Goal: Information Seeking & Learning: Learn about a topic

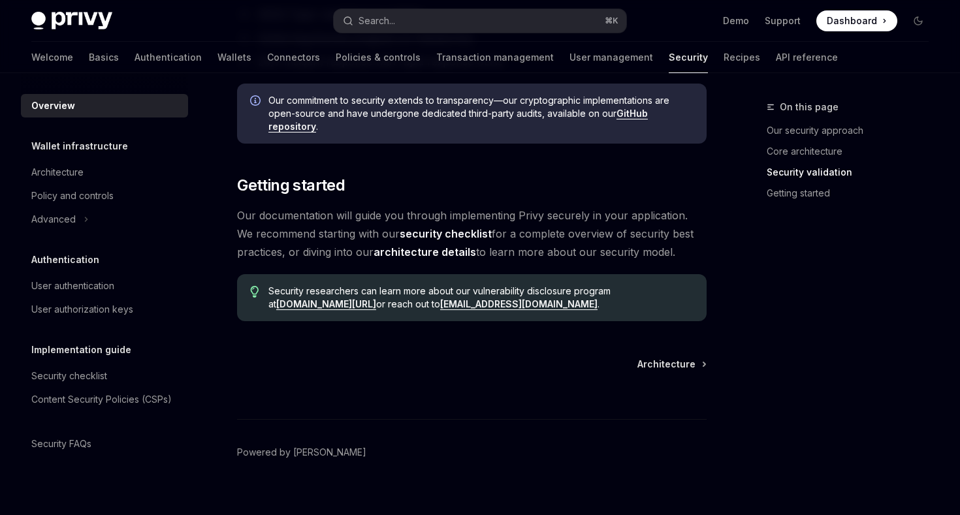
scroll to position [998, 0]
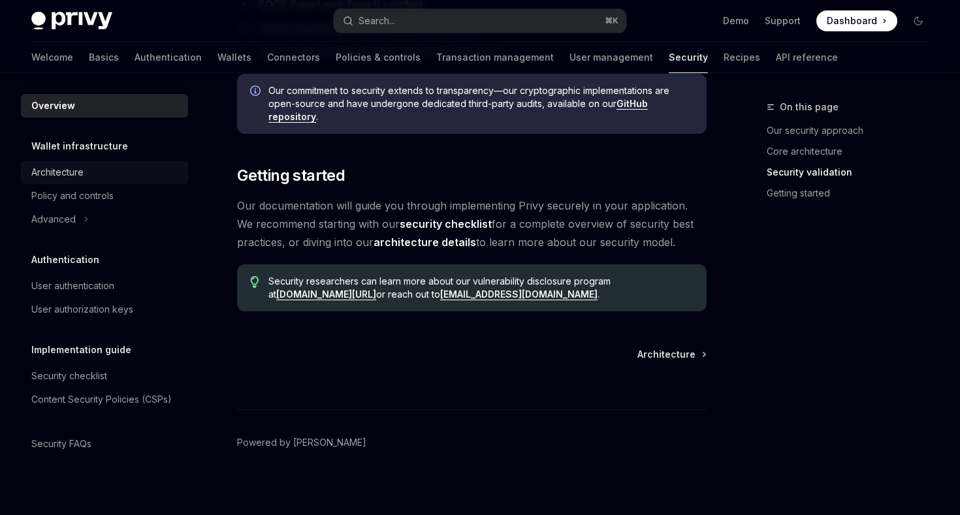
click at [66, 165] on div "Architecture" at bounding box center [57, 173] width 52 height 16
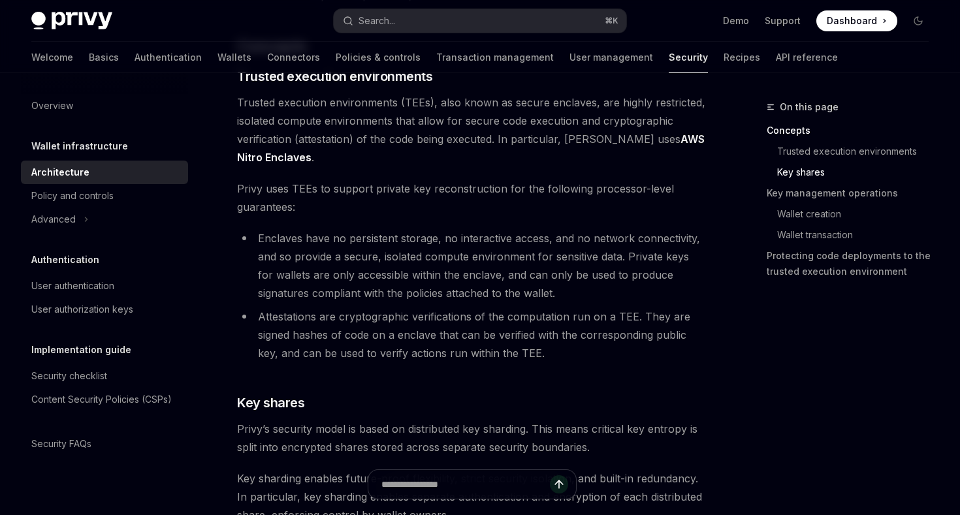
scroll to position [170, 0]
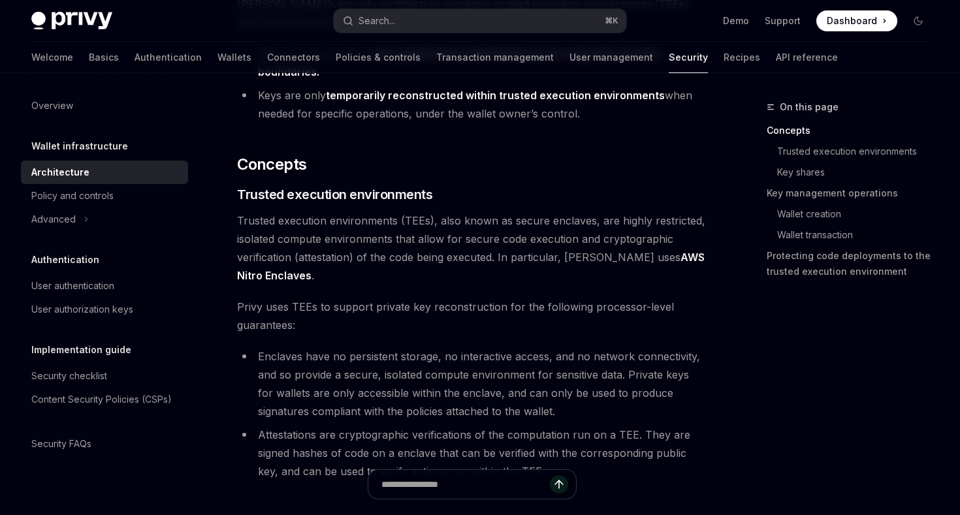
click at [57, 429] on div "Overview Wallet infrastructure Architecture Policy and controls Advanced Authen…" at bounding box center [104, 275] width 167 height 362
click at [57, 439] on div "Security FAQs" at bounding box center [61, 444] width 60 height 16
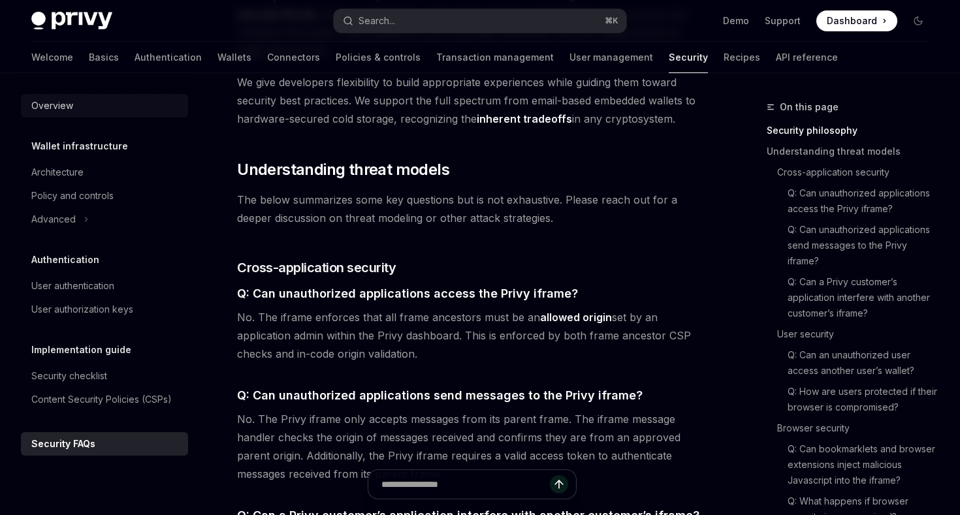
scroll to position [712, 0]
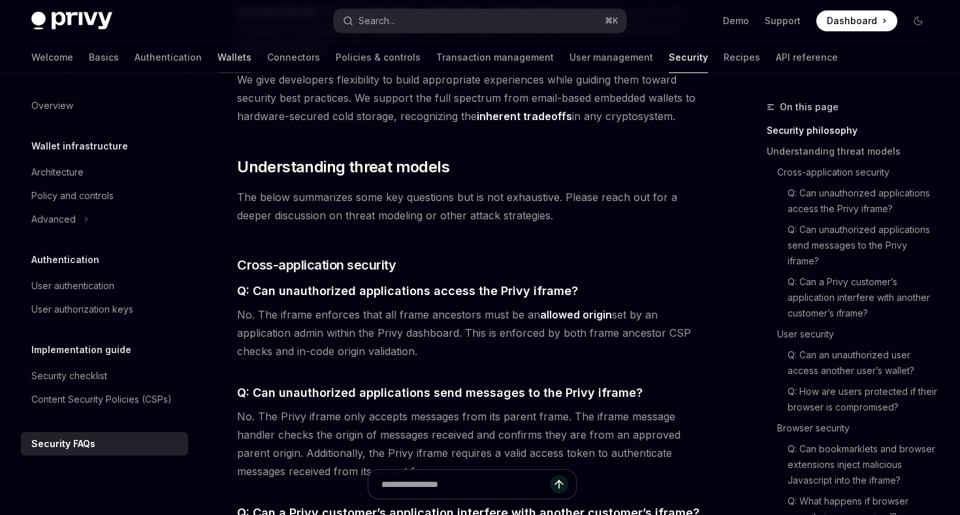
click at [217, 57] on link "Wallets" at bounding box center [234, 57] width 34 height 31
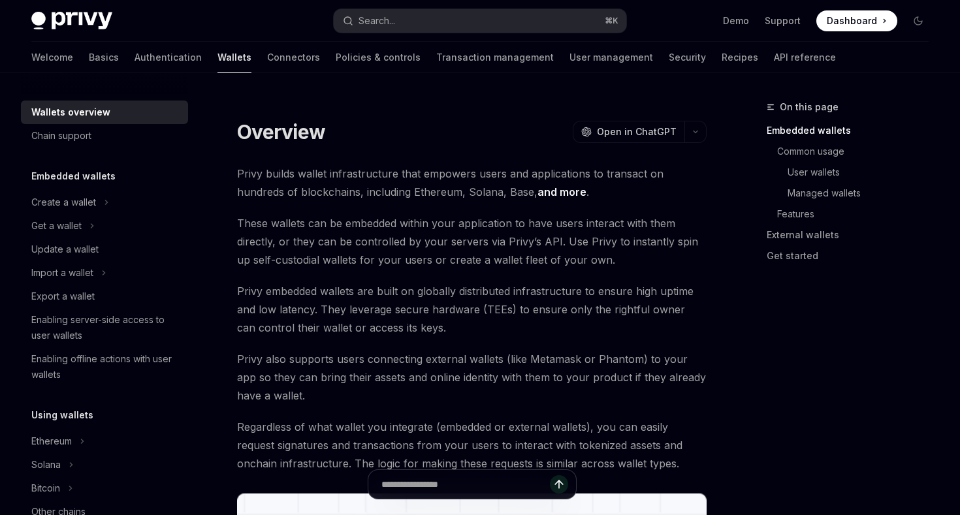
type textarea "*"
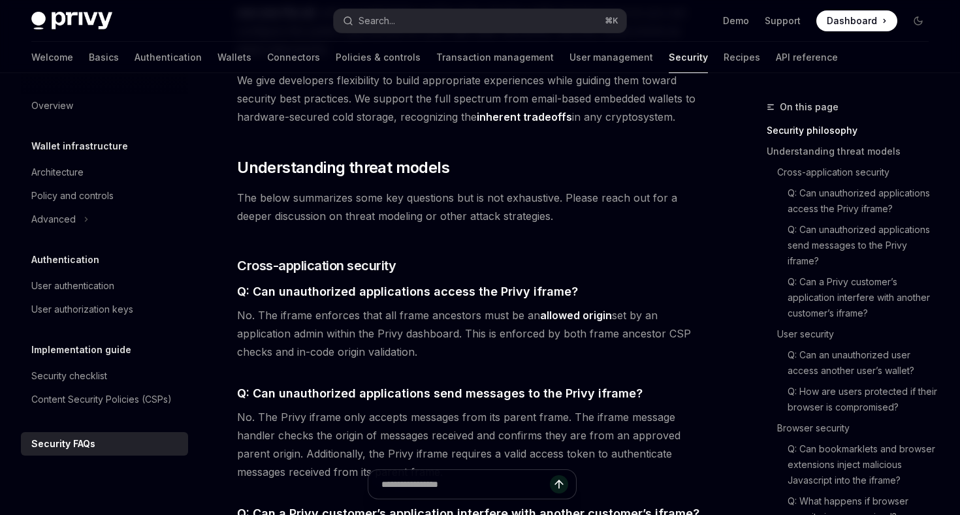
scroll to position [712, 0]
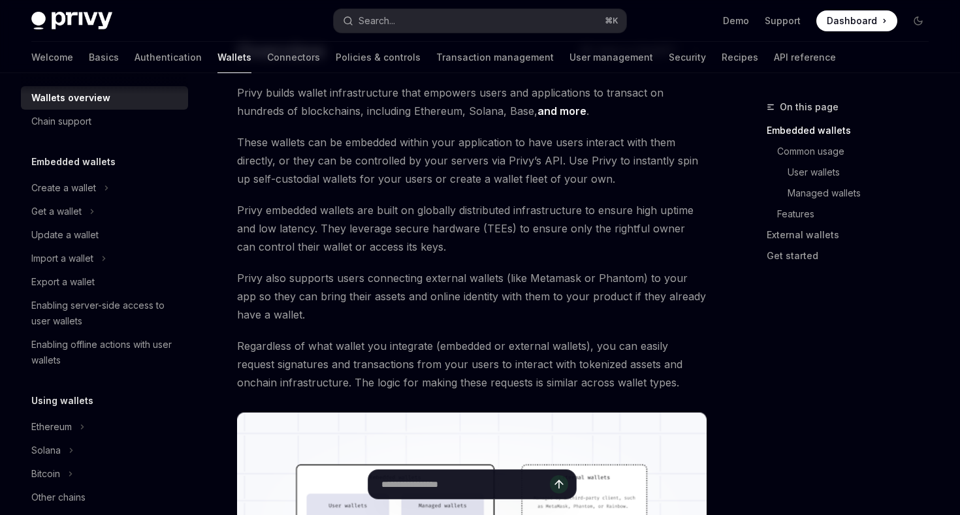
scroll to position [136, 0]
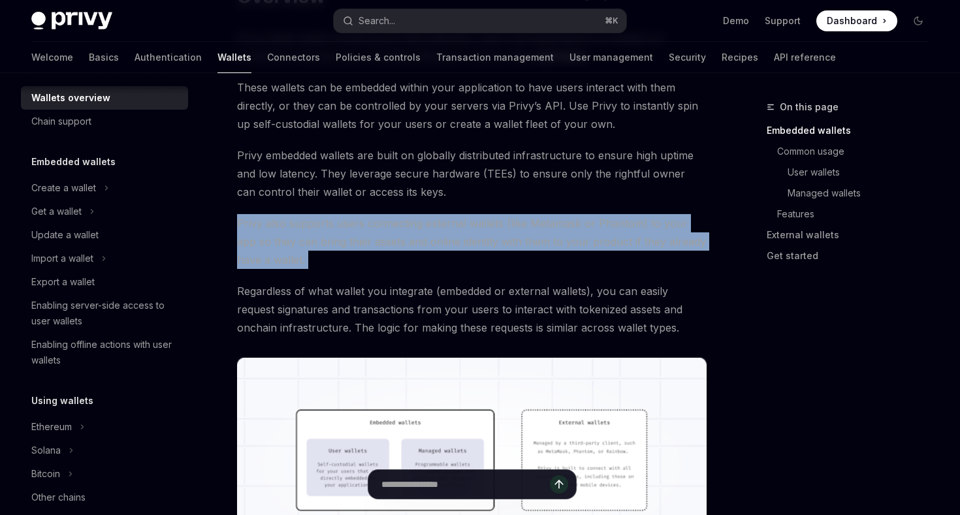
drag, startPoint x: 238, startPoint y: 223, endPoint x: 285, endPoint y: 261, distance: 60.4
copy div "Privy also supports users connecting external wallets (like Metamask or Phantom…"
